Goal: Download file/media

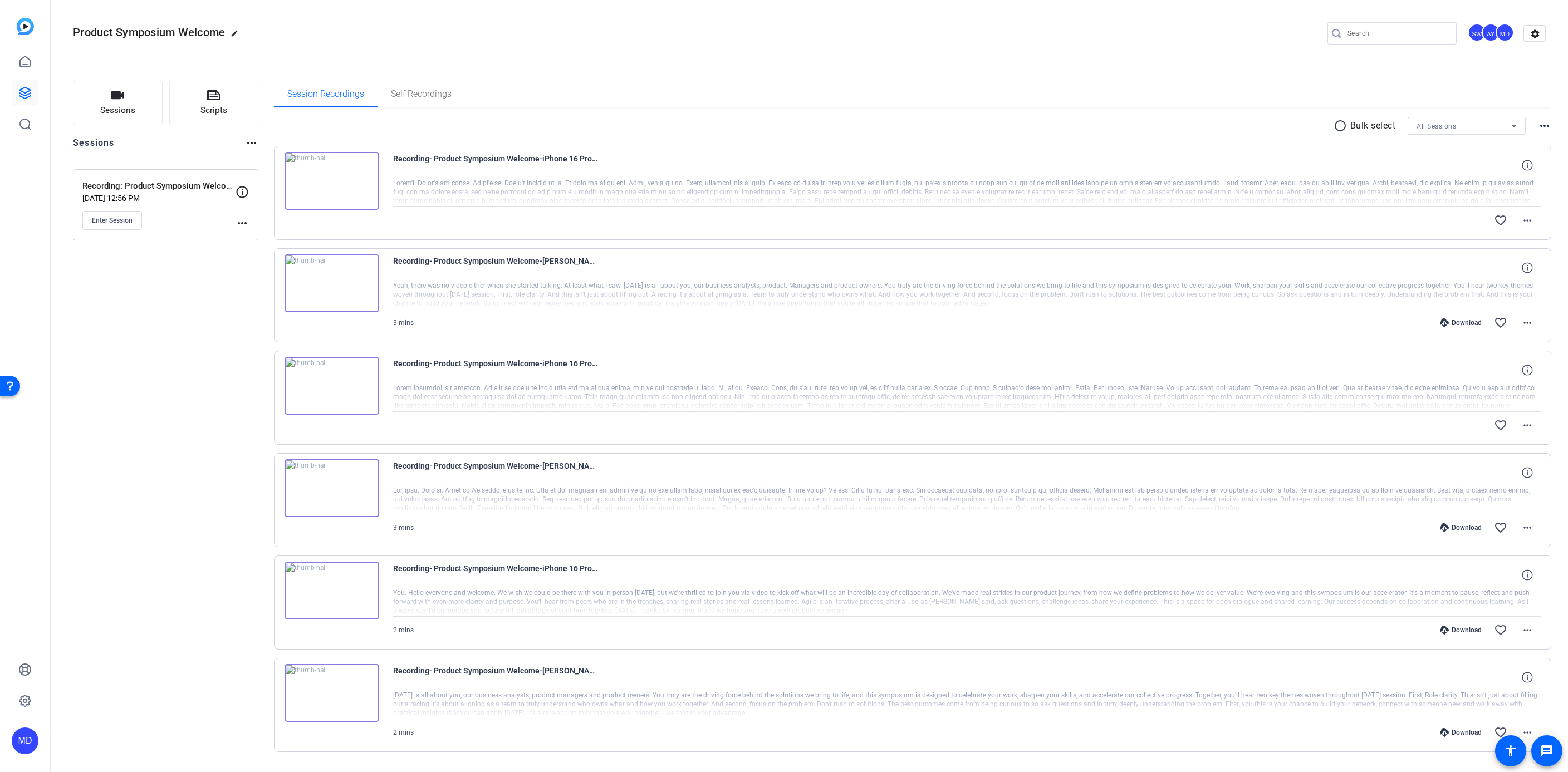
click at [1336, 121] on mat-icon "radio_button_unchecked" at bounding box center [1341, 125] width 16 height 13
click at [1538, 124] on mat-icon "more_horiz" at bounding box center [1544, 125] width 13 height 13
click at [1512, 91] on div at bounding box center [784, 386] width 1568 height 772
click at [1457, 127] on div "All Sessions" at bounding box center [1464, 126] width 95 height 14
click at [1457, 127] on div at bounding box center [784, 386] width 1568 height 772
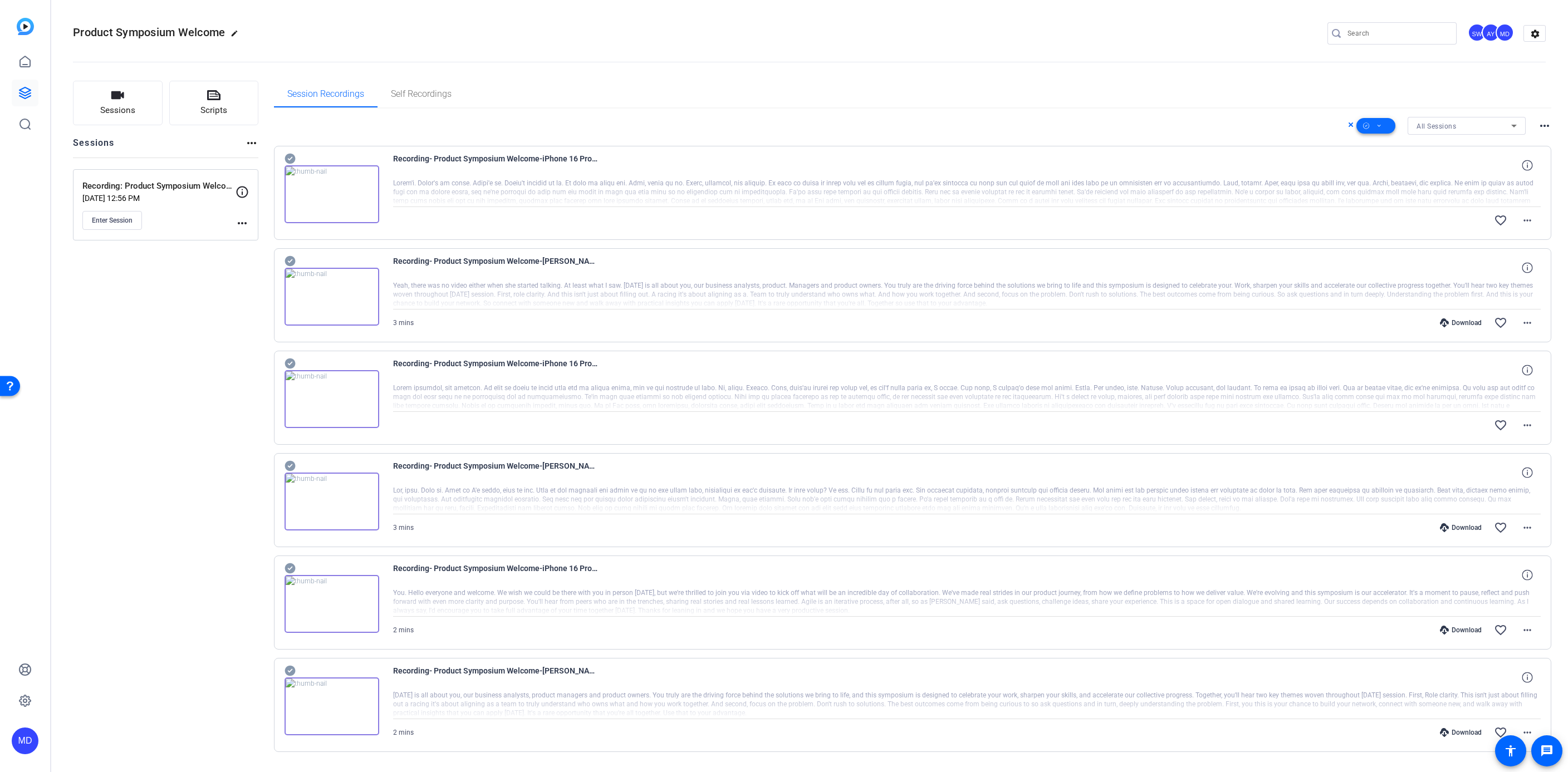
click at [1378, 124] on icon at bounding box center [1379, 125] width 3 height 2
click at [1375, 185] on span "Download MP4" at bounding box center [1390, 184] width 59 height 13
click at [1475, 119] on div "All Sessions" at bounding box center [1464, 126] width 95 height 14
click at [1450, 169] on span "Recording: Product Symposium Welcome" at bounding box center [1461, 165] width 100 height 13
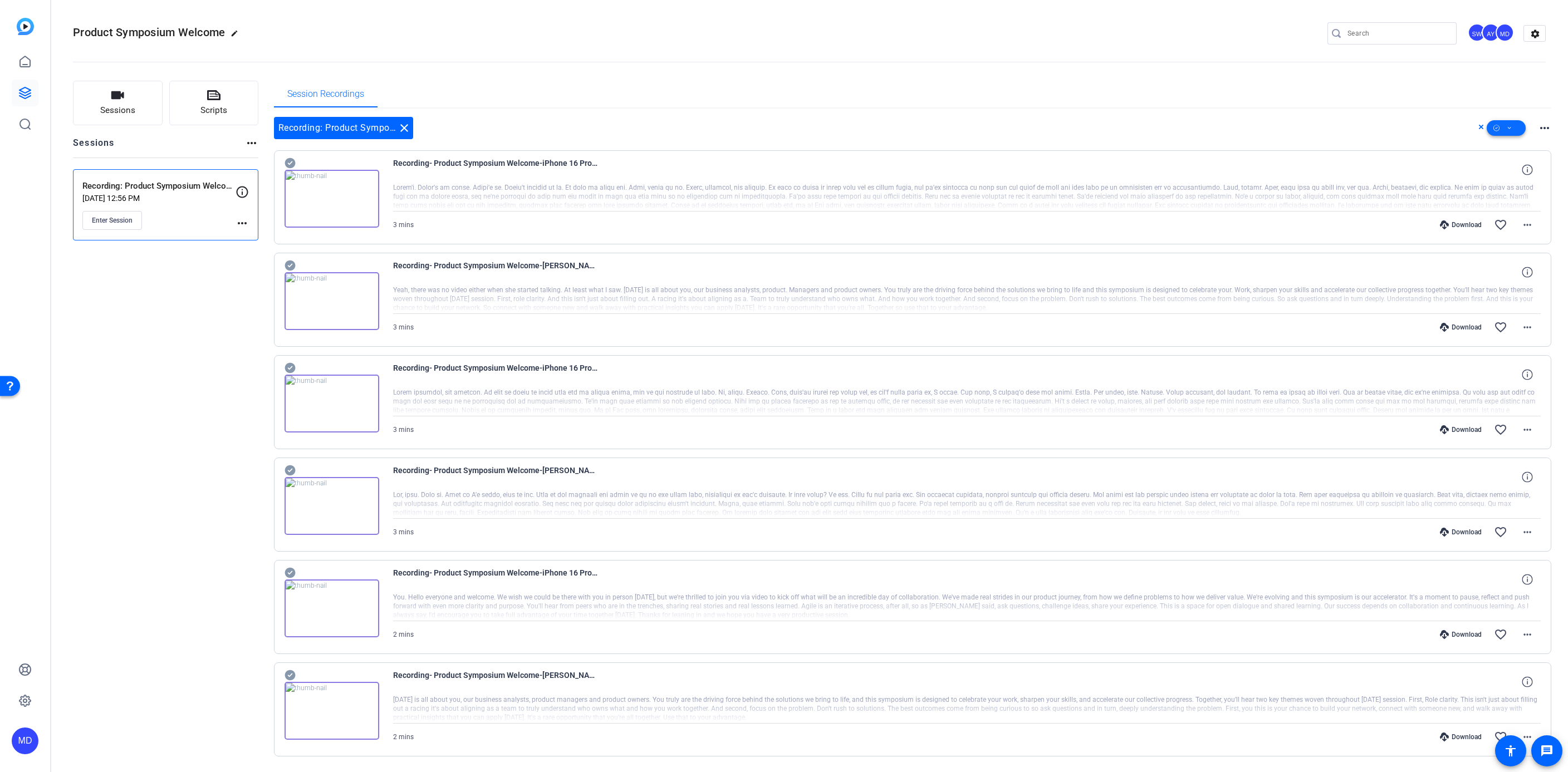
click at [1507, 125] on icon at bounding box center [1509, 128] width 5 height 14
click at [1502, 187] on span "Download MP4" at bounding box center [1520, 187] width 59 height 13
click at [288, 163] on icon at bounding box center [290, 162] width 11 height 13
click at [291, 264] on icon at bounding box center [290, 265] width 11 height 13
click at [290, 367] on icon at bounding box center [290, 368] width 11 height 13
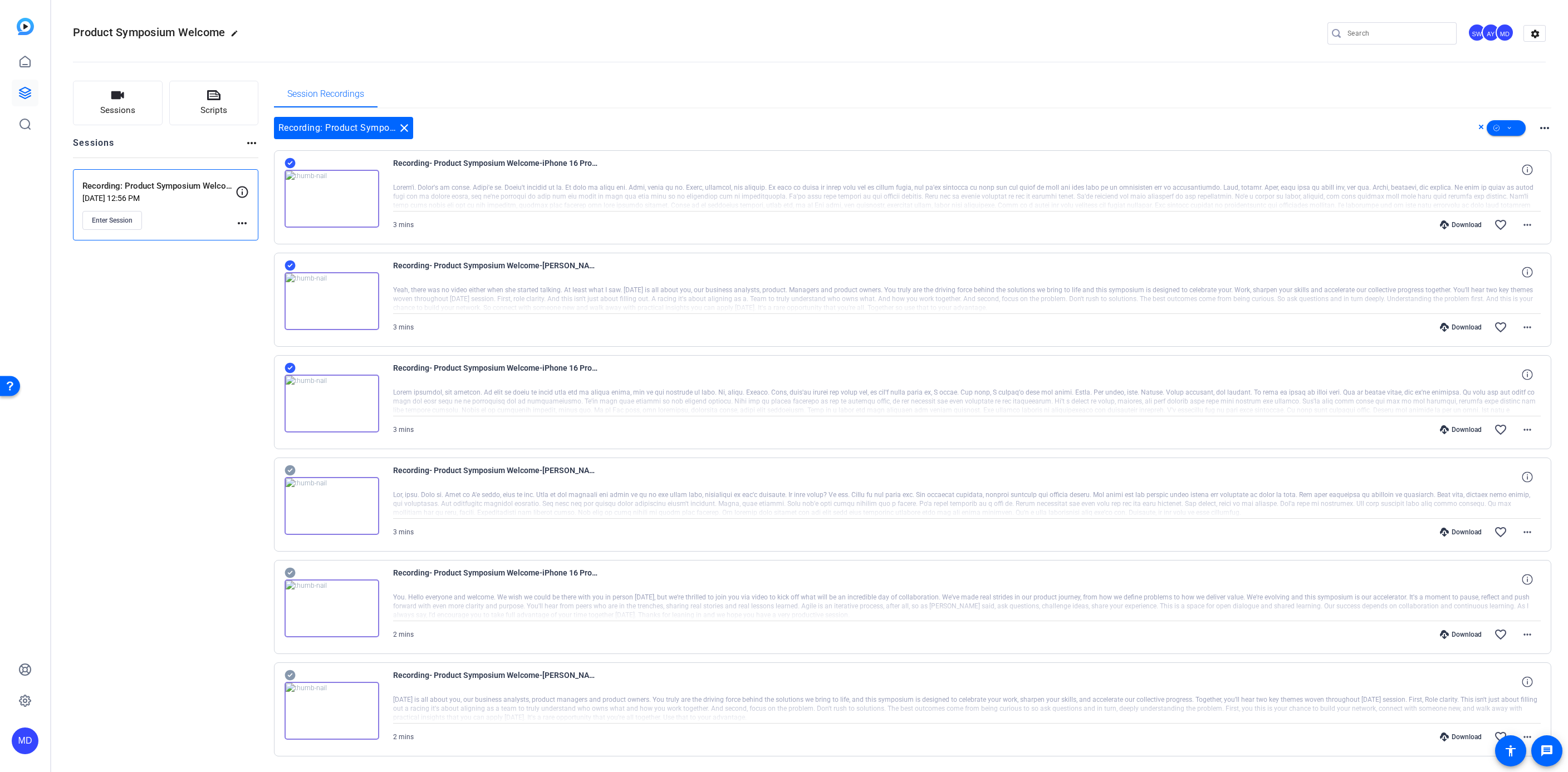
click at [292, 169] on icon at bounding box center [290, 163] width 11 height 11
click at [293, 169] on icon at bounding box center [290, 163] width 11 height 11
click at [288, 169] on icon at bounding box center [290, 163] width 11 height 11
click at [1507, 124] on icon at bounding box center [1509, 128] width 5 height 14
click at [1505, 183] on span "Download MP4" at bounding box center [1520, 187] width 59 height 13
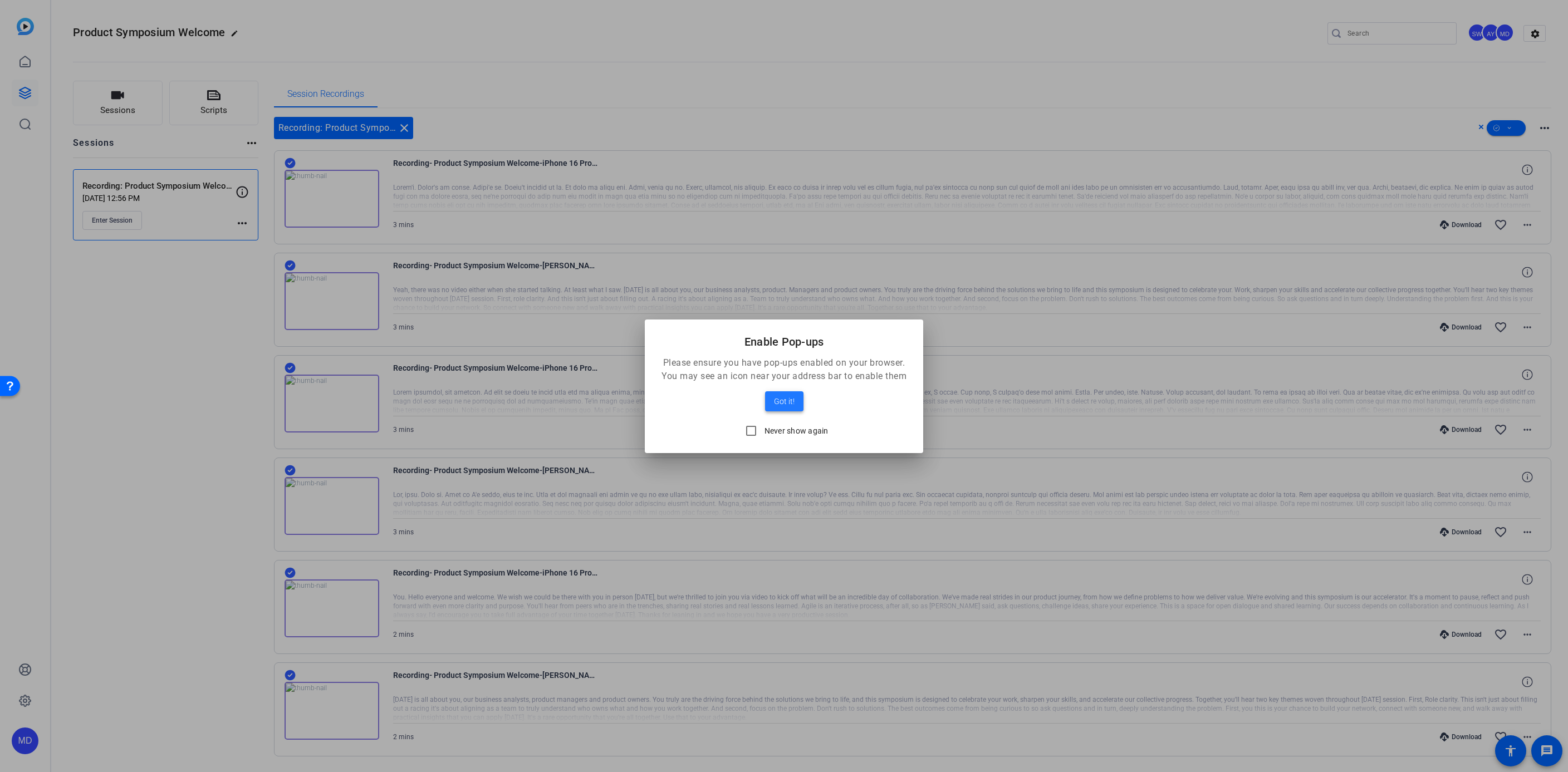
click at [777, 403] on span "Got it!" at bounding box center [784, 401] width 20 height 13
